Goal: Feedback & Contribution: Leave review/rating

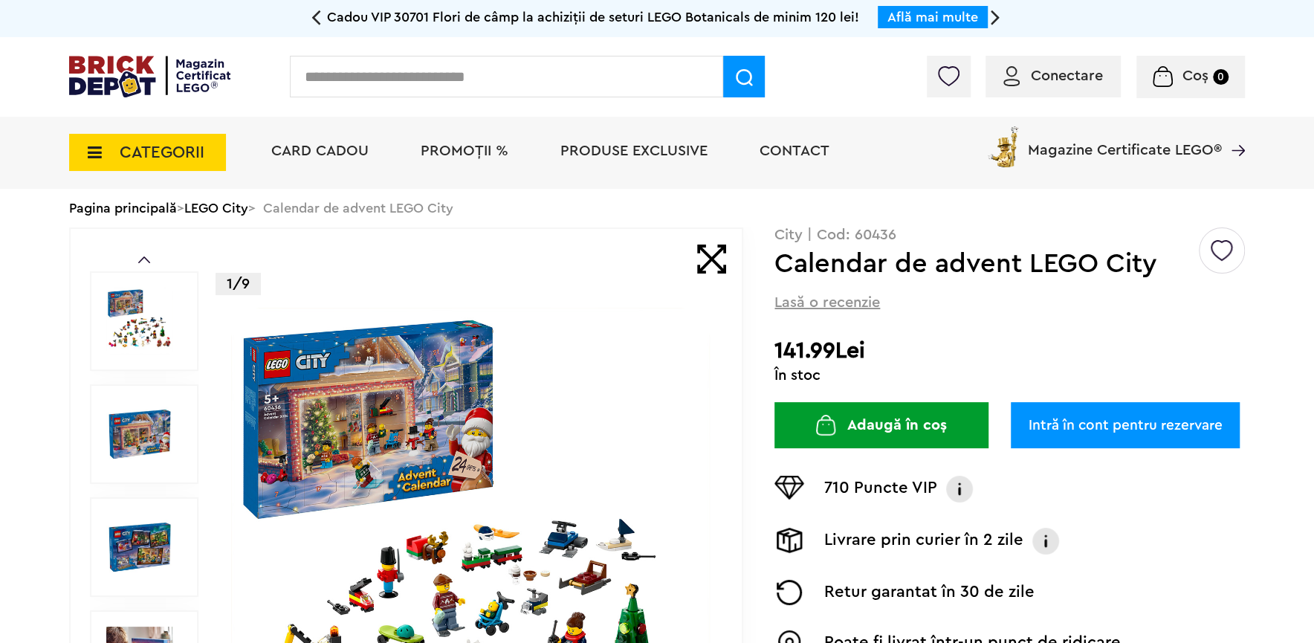
click at [845, 297] on span "Lasă o recenzie" at bounding box center [828, 302] width 106 height 21
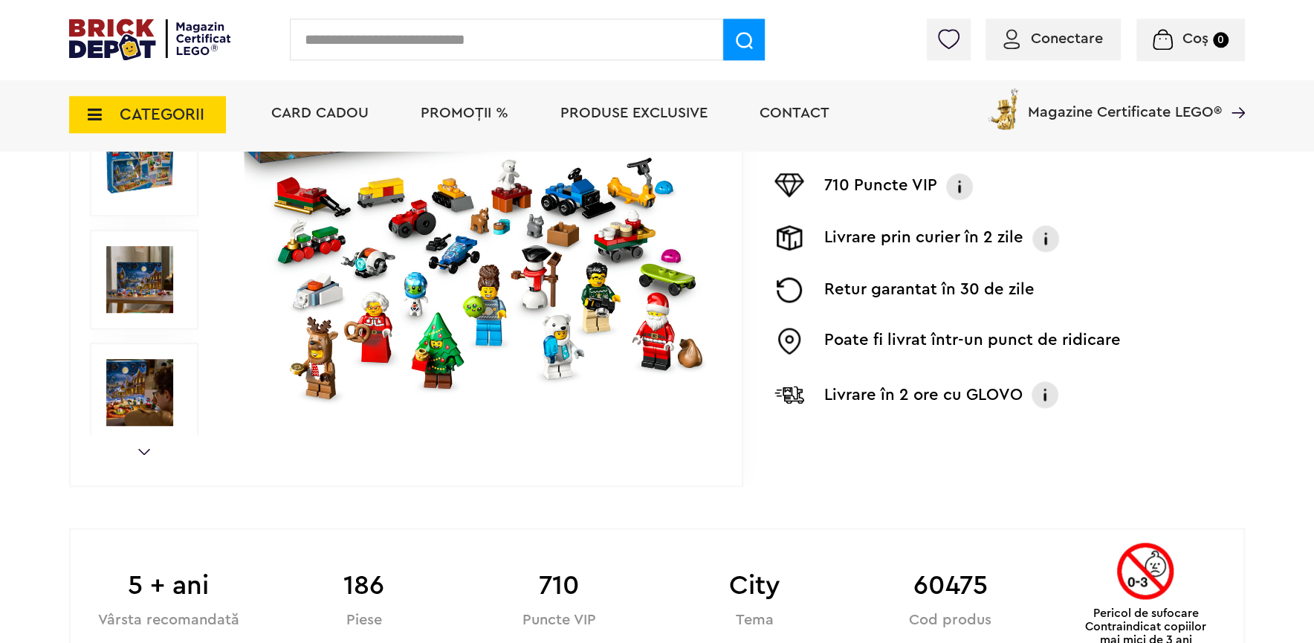
scroll to position [437, 0]
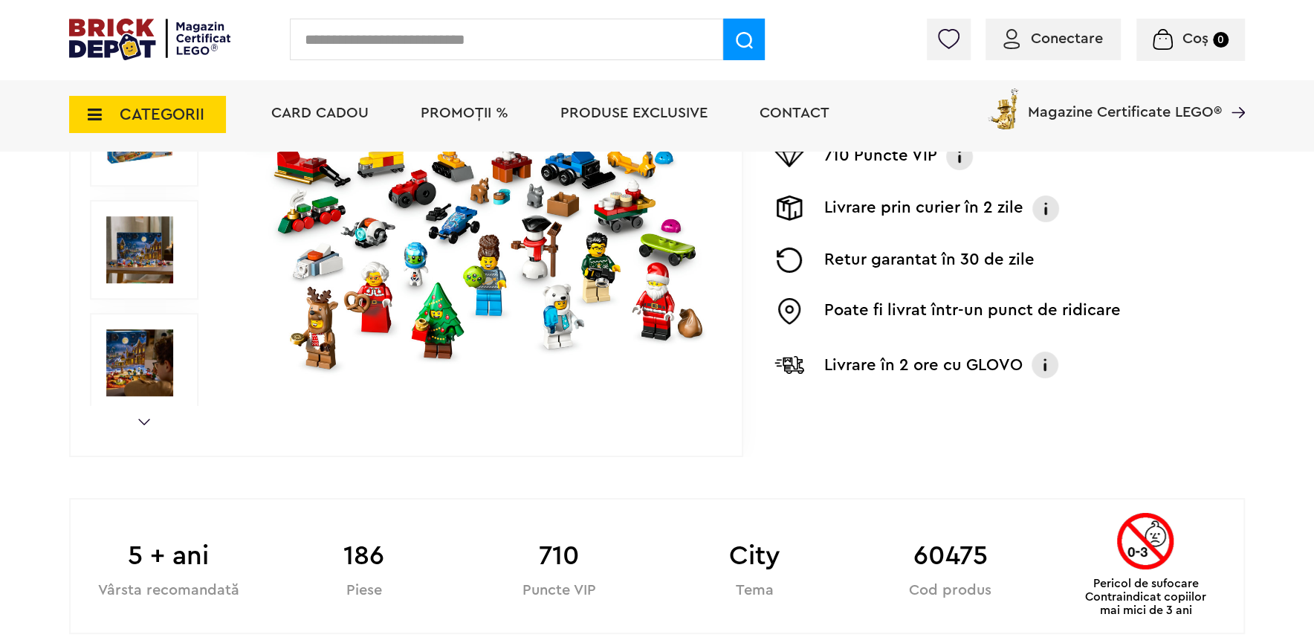
click at [138, 412] on div "Prev Next 1/8" at bounding box center [406, 137] width 674 height 640
click at [140, 422] on link "Next" at bounding box center [144, 422] width 12 height 7
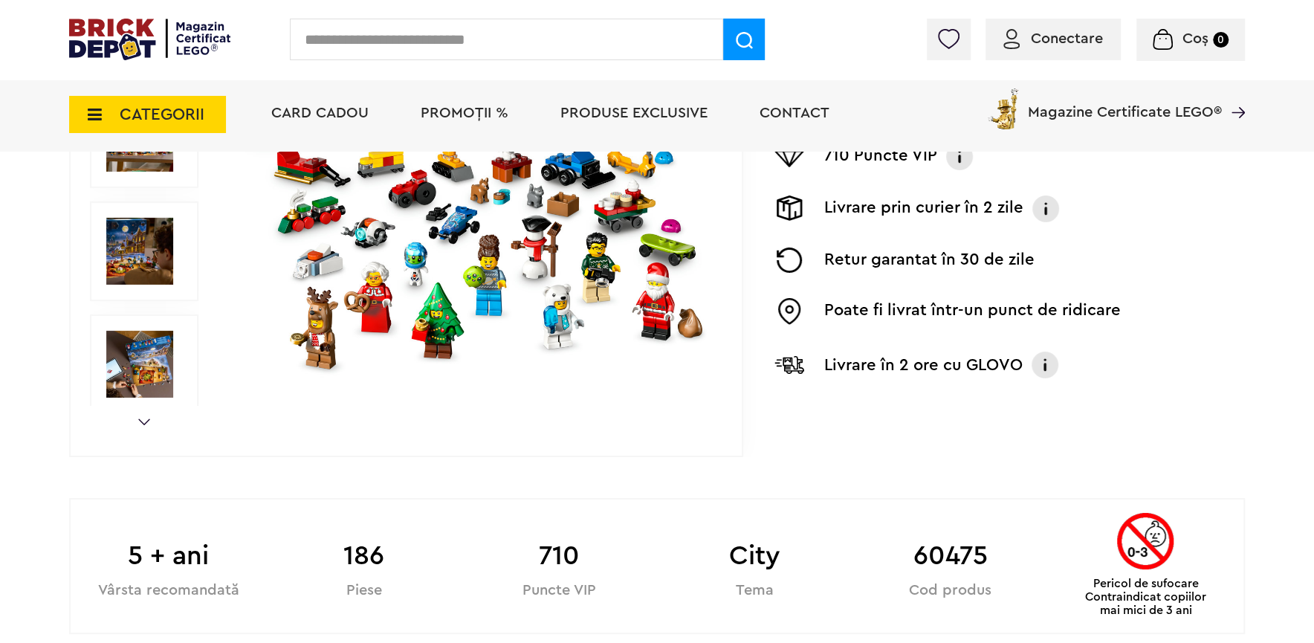
click at [140, 422] on link "Next" at bounding box center [144, 422] width 12 height 7
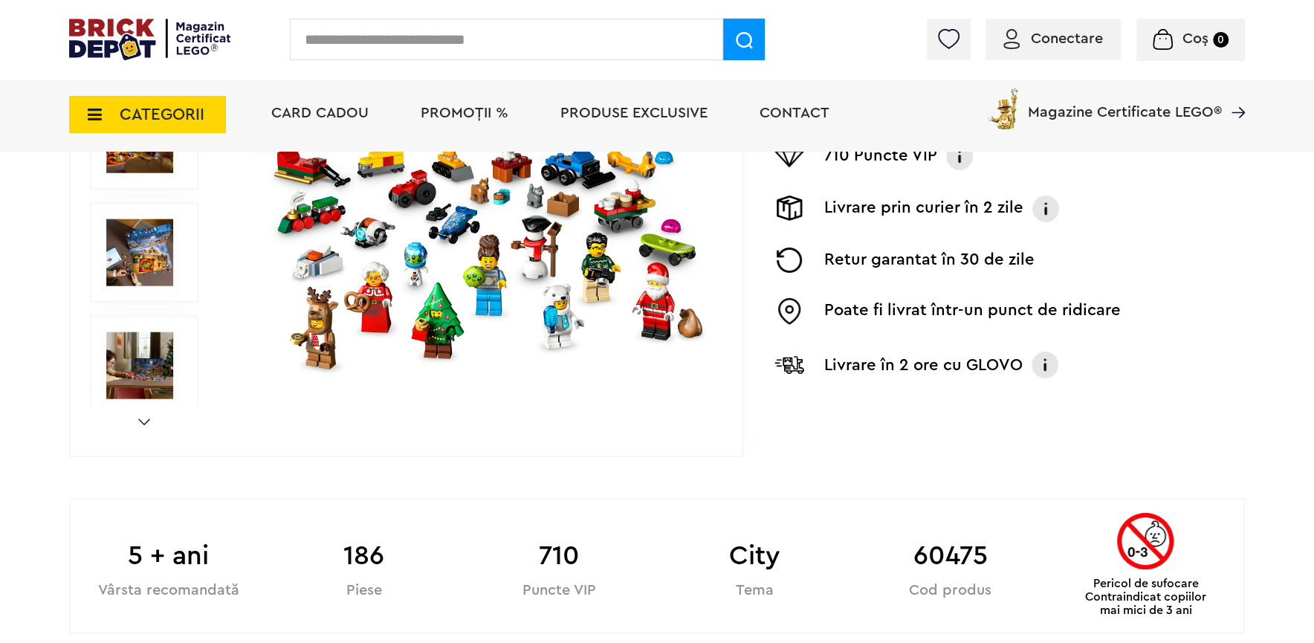
click at [140, 422] on link "Next" at bounding box center [144, 422] width 12 height 7
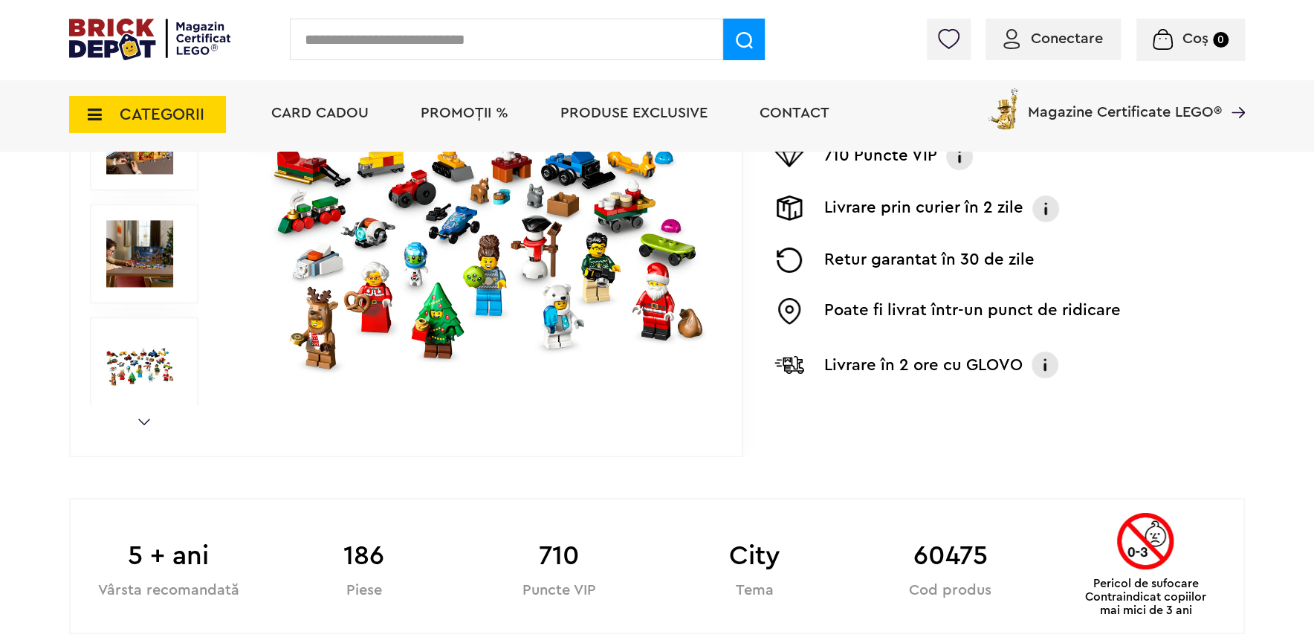
click at [140, 422] on link "Next" at bounding box center [144, 422] width 12 height 7
click at [141, 419] on link "Next" at bounding box center [144, 422] width 12 height 7
click at [140, 379] on img at bounding box center [139, 366] width 67 height 67
